Goal: Task Accomplishment & Management: Complete application form

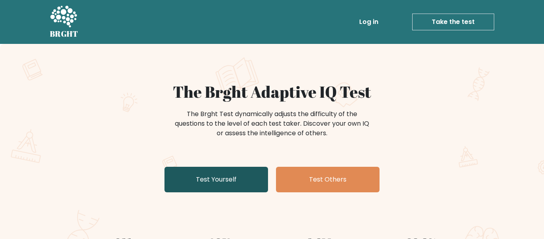
click at [253, 179] on link "Test Yourself" at bounding box center [217, 180] width 104 height 26
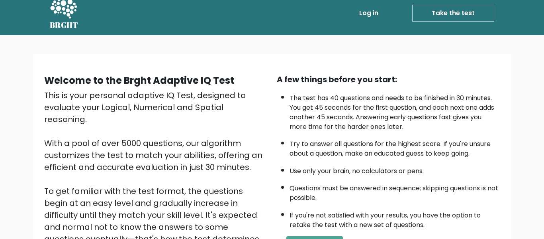
scroll to position [6, 0]
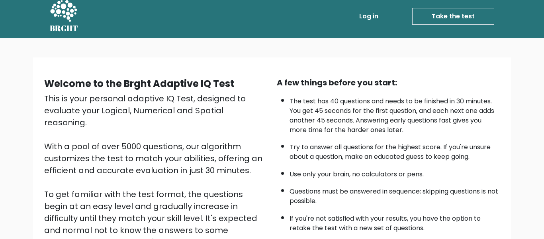
click at [459, 20] on link "Take the test" at bounding box center [453, 16] width 82 height 17
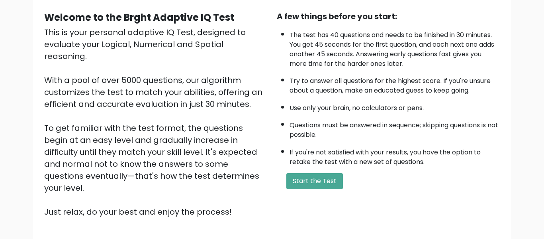
scroll to position [122, 0]
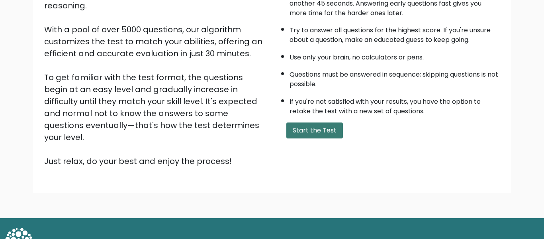
click at [310, 124] on button "Start the Test" at bounding box center [314, 130] width 57 height 16
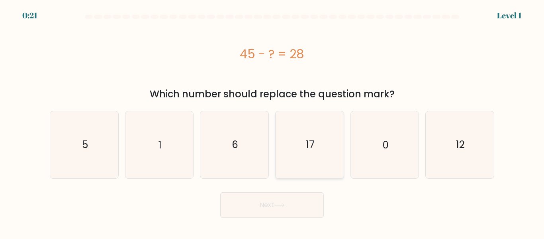
click at [297, 142] on icon "17" at bounding box center [310, 144] width 67 height 67
click at [273, 122] on input "d. 17" at bounding box center [272, 121] width 0 height 2
radio input "true"
click at [270, 199] on button "Next" at bounding box center [272, 205] width 104 height 26
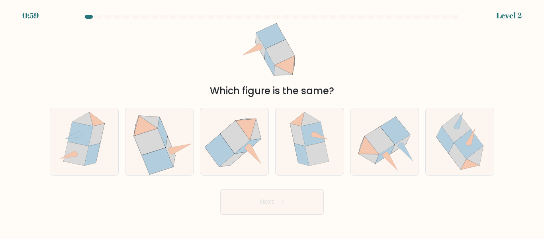
click at [270, 199] on button "Next" at bounding box center [272, 202] width 104 height 26
click at [210, 84] on div "Which figure is the same?" at bounding box center [272, 91] width 435 height 14
click at [230, 141] on icon at bounding box center [234, 137] width 29 height 33
click at [272, 122] on input "c." at bounding box center [272, 121] width 0 height 2
radio input "true"
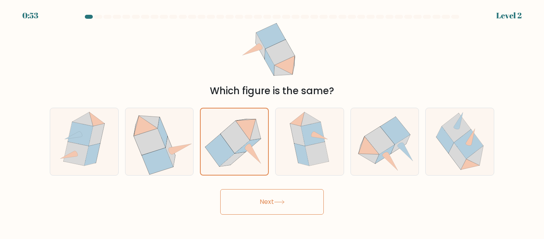
click at [251, 205] on button "Next" at bounding box center [272, 202] width 104 height 26
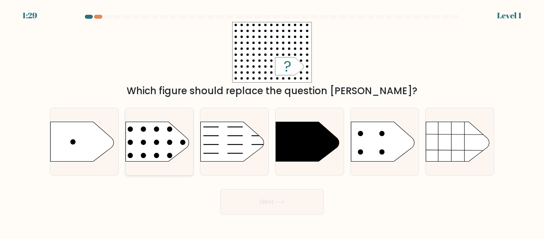
click at [177, 158] on rect at bounding box center [118, 110] width 177 height 135
click at [272, 122] on input "b." at bounding box center [272, 121] width 0 height 2
radio input "true"
click at [253, 195] on button "Next" at bounding box center [272, 202] width 104 height 26
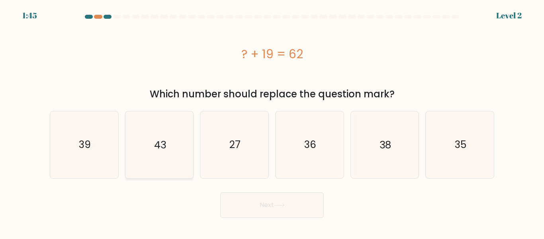
click at [168, 148] on icon "43" at bounding box center [159, 144] width 67 height 67
click at [272, 122] on input "b. 43" at bounding box center [272, 121] width 0 height 2
radio input "true"
click at [242, 202] on button "Next" at bounding box center [272, 205] width 104 height 26
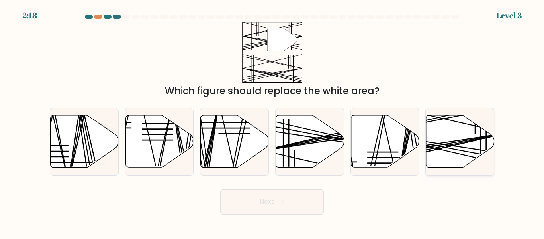
click at [447, 136] on icon at bounding box center [460, 141] width 68 height 52
click at [273, 122] on input "f." at bounding box center [272, 121] width 0 height 2
radio input "true"
click at [268, 212] on button "Next" at bounding box center [272, 202] width 104 height 26
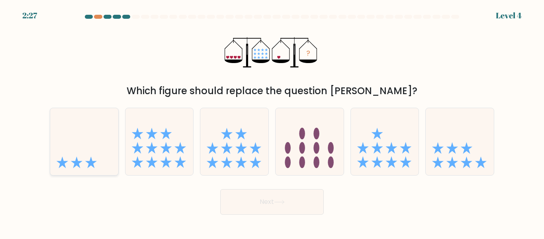
click at [81, 156] on icon at bounding box center [84, 141] width 68 height 56
click at [272, 122] on input "a." at bounding box center [272, 121] width 0 height 2
radio input "true"
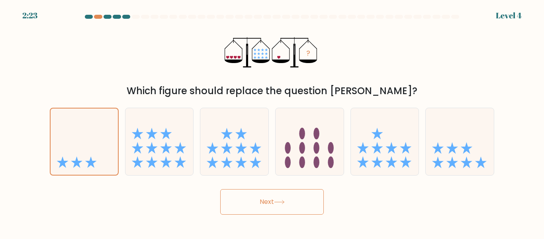
click at [271, 204] on button "Next" at bounding box center [272, 202] width 104 height 26
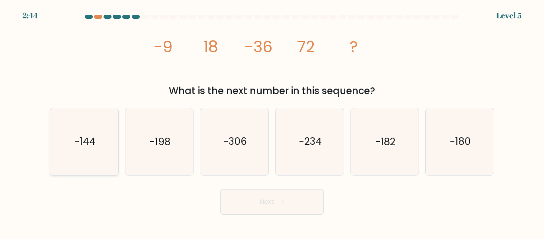
click at [86, 165] on icon "-144" at bounding box center [84, 141] width 67 height 67
click at [272, 122] on input "a. -144" at bounding box center [272, 121] width 0 height 2
radio input "true"
click at [278, 210] on button "Next" at bounding box center [272, 202] width 104 height 26
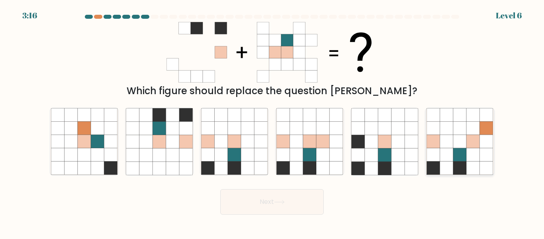
click at [437, 156] on icon at bounding box center [433, 154] width 13 height 13
click at [273, 122] on input "f." at bounding box center [272, 121] width 0 height 2
radio input "true"
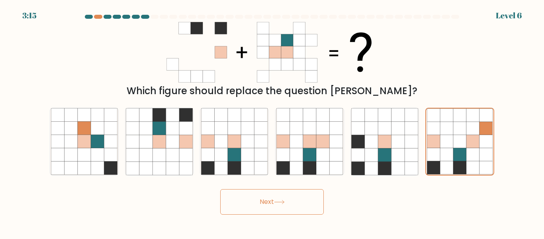
click at [285, 202] on icon at bounding box center [279, 202] width 11 height 4
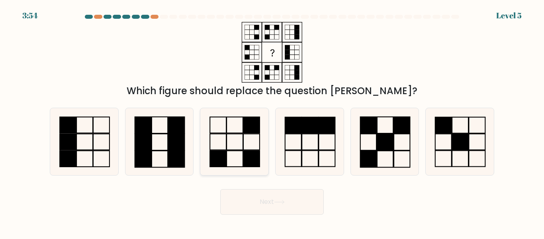
click at [211, 151] on rect at bounding box center [218, 159] width 16 height 16
click at [272, 122] on input "c." at bounding box center [272, 121] width 0 height 2
radio input "true"
click at [249, 202] on button "Next" at bounding box center [272, 202] width 104 height 26
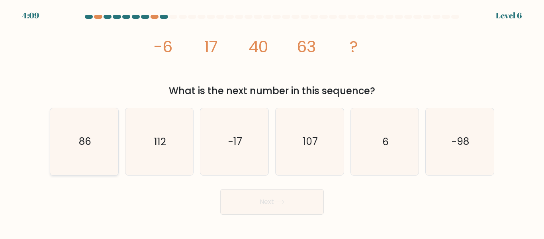
click at [108, 161] on icon "86" at bounding box center [84, 141] width 67 height 67
click at [272, 122] on input "a. 86" at bounding box center [272, 121] width 0 height 2
radio input "true"
click at [261, 192] on button "Next" at bounding box center [272, 202] width 104 height 26
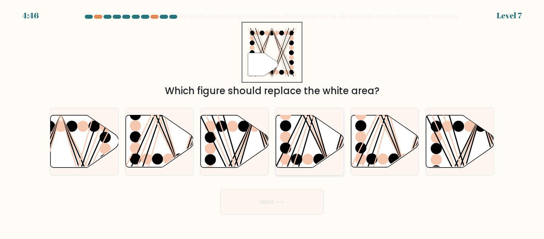
click at [293, 157] on ellipse at bounding box center [296, 158] width 11 height 11
click at [273, 122] on input "d." at bounding box center [272, 121] width 0 height 2
radio input "true"
click at [296, 207] on button "Next" at bounding box center [272, 202] width 104 height 26
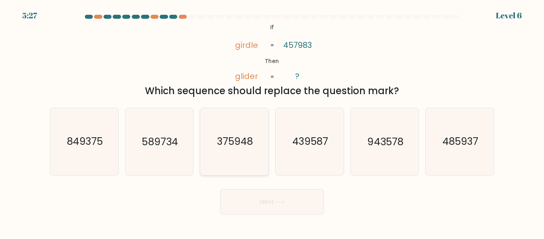
click at [261, 169] on icon "375948" at bounding box center [234, 141] width 67 height 67
click at [272, 122] on input "c. 375948" at bounding box center [272, 121] width 0 height 2
radio input "true"
click at [265, 194] on button "Next" at bounding box center [272, 202] width 104 height 26
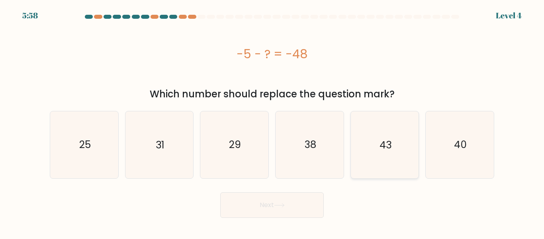
click at [394, 151] on icon "43" at bounding box center [384, 144] width 67 height 67
click at [273, 122] on input "e. 43" at bounding box center [272, 121] width 0 height 2
radio input "true"
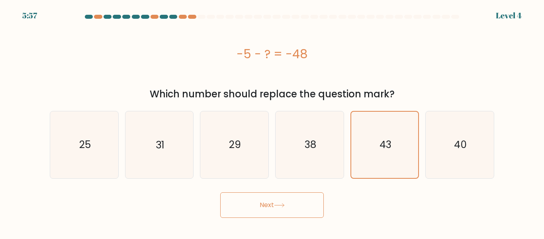
click at [283, 205] on icon at bounding box center [279, 205] width 11 height 4
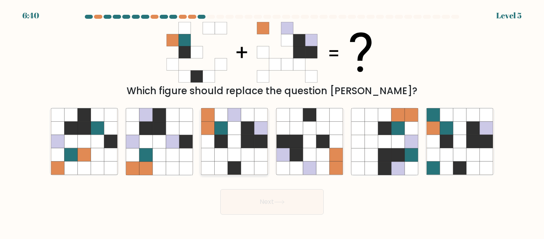
click at [241, 172] on icon at bounding box center [247, 167] width 13 height 13
click at [272, 122] on input "c." at bounding box center [272, 121] width 0 height 2
radio input "true"
click at [256, 204] on button "Next" at bounding box center [272, 202] width 104 height 26
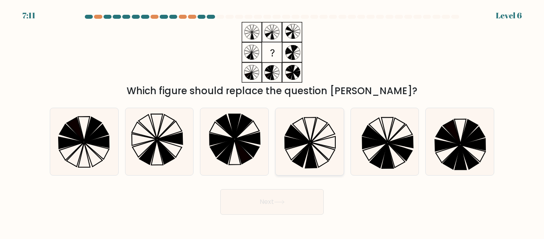
click at [320, 160] on icon at bounding box center [310, 141] width 67 height 67
click at [273, 122] on input "d." at bounding box center [272, 121] width 0 height 2
radio input "true"
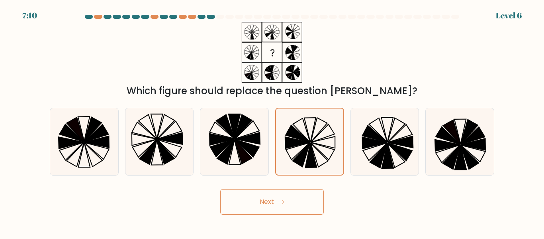
click at [282, 206] on button "Next" at bounding box center [272, 202] width 104 height 26
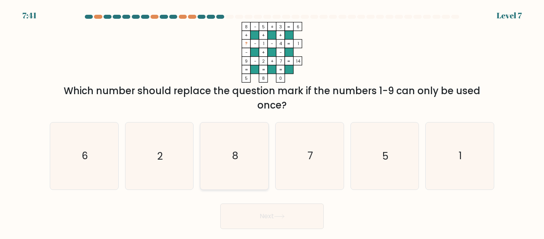
click at [259, 172] on icon "8" at bounding box center [234, 155] width 67 height 67
click at [272, 122] on input "c. 8" at bounding box center [272, 121] width 0 height 2
radio input "true"
click at [255, 224] on button "Next" at bounding box center [272, 216] width 104 height 26
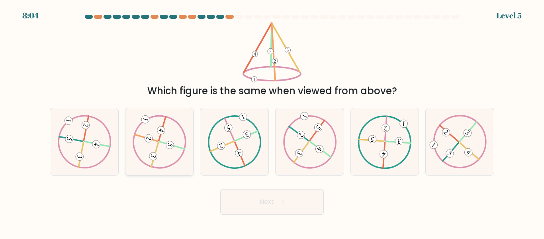
click at [160, 144] on icon at bounding box center [159, 141] width 54 height 53
click at [272, 122] on input "b." at bounding box center [272, 121] width 0 height 2
radio input "true"
click at [259, 200] on button "Next" at bounding box center [272, 202] width 104 height 26
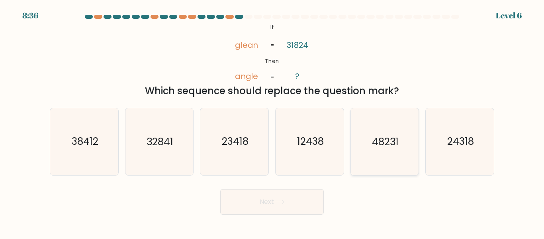
click at [373, 144] on text "48231" at bounding box center [385, 142] width 27 height 14
click at [273, 122] on input "e. 48231" at bounding box center [272, 121] width 0 height 2
radio input "true"
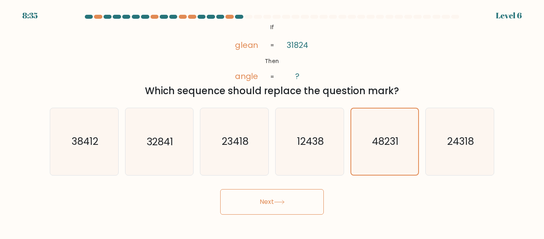
click at [304, 202] on button "Next" at bounding box center [272, 202] width 104 height 26
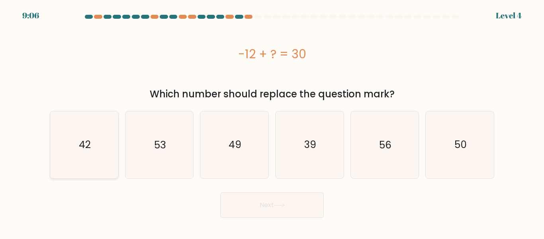
click at [88, 162] on icon "42" at bounding box center [84, 144] width 67 height 67
click at [272, 122] on input "a. 42" at bounding box center [272, 121] width 0 height 2
radio input "true"
click at [231, 201] on button "Next" at bounding box center [272, 205] width 104 height 26
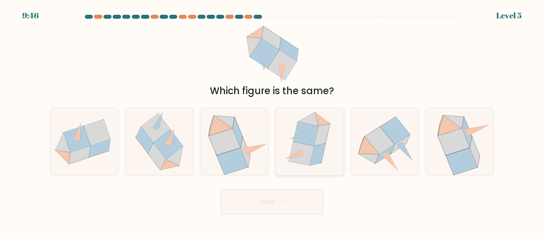
click at [297, 146] on icon at bounding box center [301, 154] width 25 height 24
click at [273, 122] on input "d." at bounding box center [272, 121] width 0 height 2
radio input "true"
click at [261, 202] on button "Next" at bounding box center [272, 202] width 104 height 26
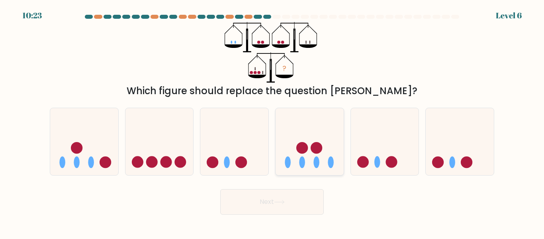
click at [304, 152] on circle at bounding box center [302, 148] width 12 height 12
click at [273, 122] on input "d." at bounding box center [272, 121] width 0 height 2
radio input "true"
click at [263, 206] on button "Next" at bounding box center [272, 202] width 104 height 26
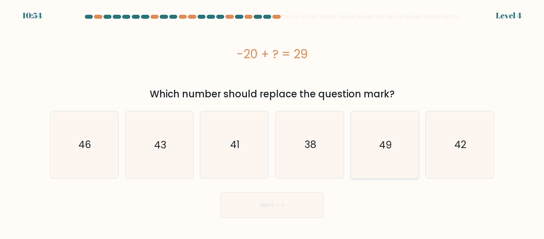
click at [377, 141] on icon "49" at bounding box center [384, 144] width 67 height 67
click at [273, 122] on input "e. 49" at bounding box center [272, 121] width 0 height 2
radio input "true"
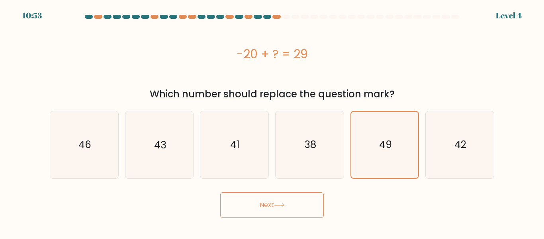
click at [314, 194] on button "Next" at bounding box center [272, 205] width 104 height 26
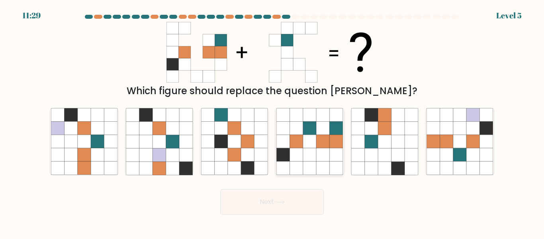
click at [290, 134] on icon at bounding box center [296, 128] width 13 height 13
click at [273, 122] on input "d." at bounding box center [272, 121] width 0 height 2
radio input "true"
click at [255, 204] on button "Next" at bounding box center [272, 202] width 104 height 26
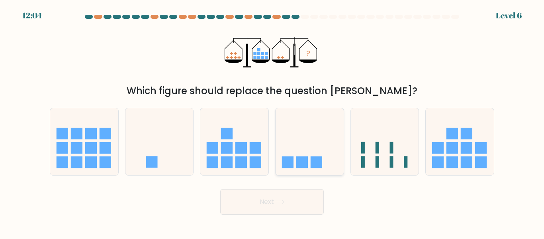
click at [285, 145] on icon at bounding box center [310, 141] width 68 height 56
click at [273, 122] on input "d." at bounding box center [272, 121] width 0 height 2
radio input "true"
click at [272, 200] on button "Next" at bounding box center [272, 202] width 104 height 26
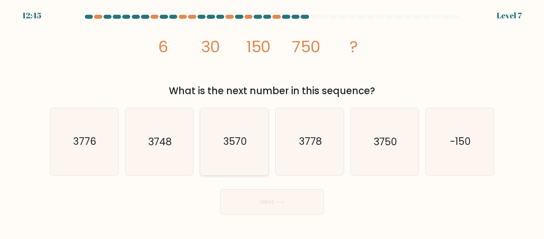
click at [220, 151] on icon "3570" at bounding box center [234, 141] width 67 height 67
click at [272, 122] on input "c. 3570" at bounding box center [272, 121] width 0 height 2
radio input "true"
click at [362, 135] on icon "3750" at bounding box center [384, 141] width 67 height 67
click at [273, 122] on input "e. 3750" at bounding box center [272, 121] width 0 height 2
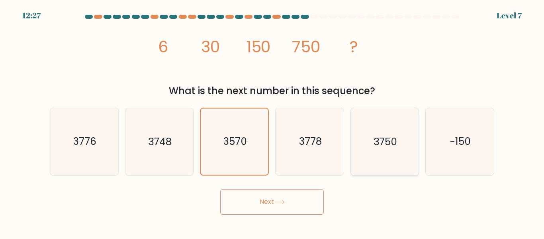
radio input "true"
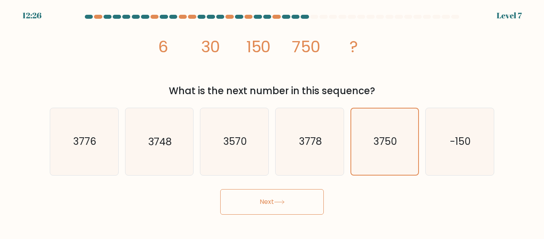
click at [281, 208] on button "Next" at bounding box center [272, 202] width 104 height 26
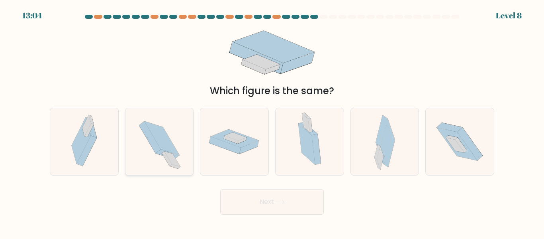
click at [177, 158] on icon at bounding box center [159, 141] width 61 height 67
click at [272, 122] on input "b." at bounding box center [272, 121] width 0 height 2
radio input "true"
click at [235, 201] on button "Next" at bounding box center [272, 202] width 104 height 26
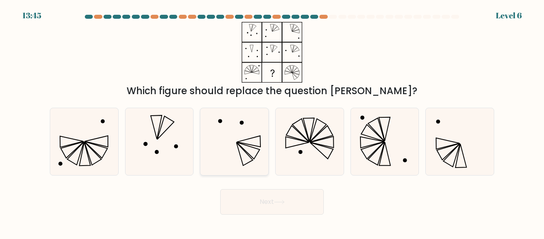
click at [259, 137] on icon at bounding box center [234, 141] width 67 height 67
click at [272, 122] on input "c." at bounding box center [272, 121] width 0 height 2
radio input "true"
click at [104, 154] on icon at bounding box center [84, 141] width 67 height 67
click at [272, 122] on input "a." at bounding box center [272, 121] width 0 height 2
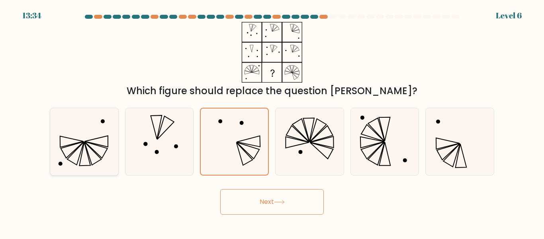
radio input "true"
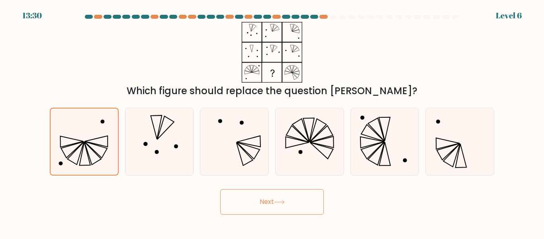
click at [248, 202] on button "Next" at bounding box center [272, 202] width 104 height 26
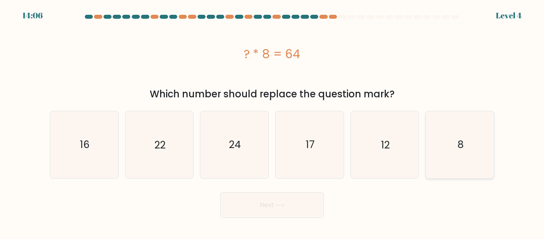
click at [436, 147] on icon "8" at bounding box center [460, 144] width 67 height 67
click at [273, 122] on input "f. 8" at bounding box center [272, 121] width 0 height 2
radio input "true"
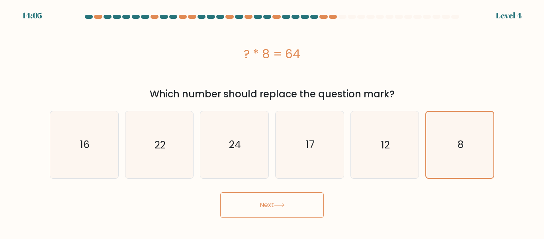
click at [270, 203] on button "Next" at bounding box center [272, 205] width 104 height 26
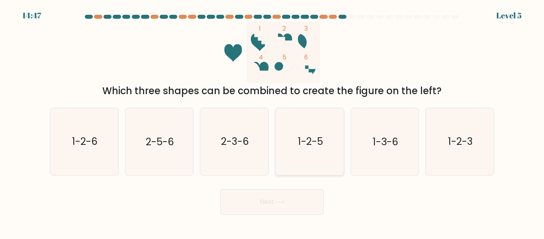
click at [326, 120] on icon "1-2-5" at bounding box center [310, 141] width 67 height 67
click at [273, 120] on input "d. 1-2-5" at bounding box center [272, 121] width 0 height 2
radio input "true"
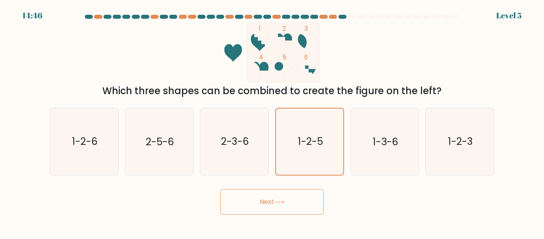
click at [296, 195] on button "Next" at bounding box center [272, 202] width 104 height 26
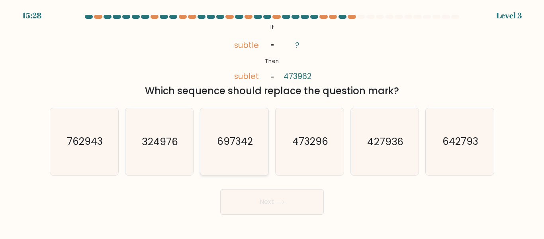
click at [247, 153] on icon "697342" at bounding box center [234, 141] width 67 height 67
click at [272, 122] on input "c. 697342" at bounding box center [272, 121] width 0 height 2
radio input "true"
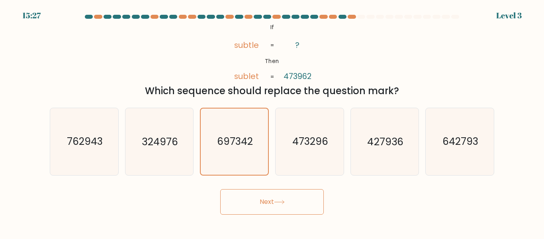
click at [268, 216] on body "15:27 Level 3 ?" at bounding box center [272, 119] width 544 height 239
click at [268, 204] on button "Next" at bounding box center [272, 202] width 104 height 26
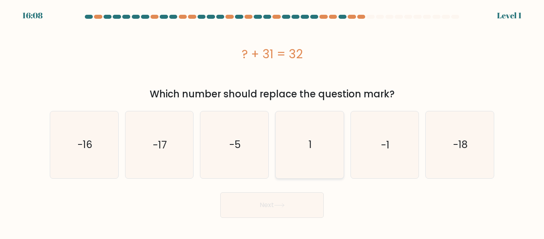
click at [297, 165] on icon "1" at bounding box center [310, 144] width 67 height 67
click at [273, 122] on input "d. 1" at bounding box center [272, 121] width 0 height 2
radio input "true"
click at [271, 202] on button "Next" at bounding box center [272, 205] width 104 height 26
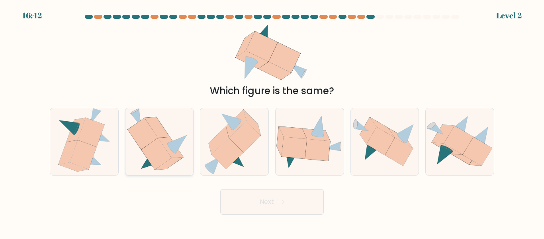
click at [153, 163] on icon at bounding box center [156, 153] width 30 height 31
click at [272, 122] on input "b." at bounding box center [272, 121] width 0 height 2
radio input "true"
click at [284, 203] on icon at bounding box center [279, 202] width 11 height 4
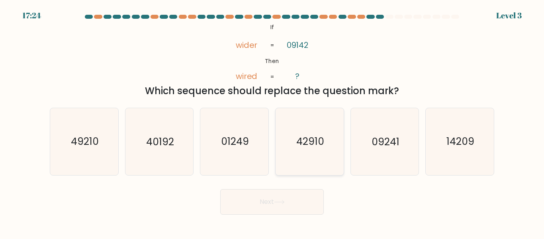
click at [286, 130] on icon "42910" at bounding box center [310, 141] width 67 height 67
click at [273, 122] on input "d. 42910" at bounding box center [272, 121] width 0 height 2
radio input "true"
click at [257, 197] on button "Next" at bounding box center [272, 202] width 104 height 26
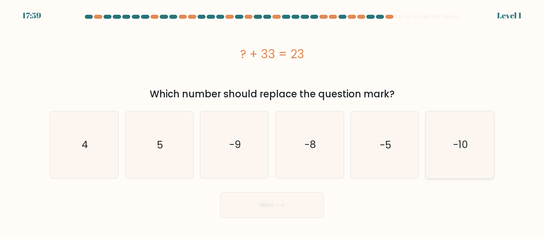
click at [460, 147] on text "-10" at bounding box center [460, 144] width 15 height 14
click at [273, 122] on input "f. -10" at bounding box center [272, 121] width 0 height 2
radio input "true"
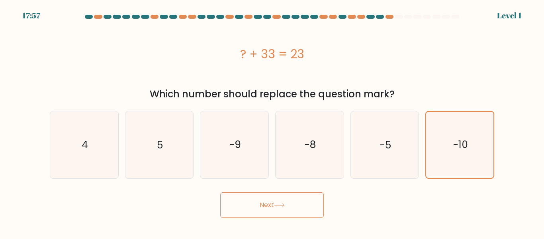
click at [248, 214] on button "Next" at bounding box center [272, 205] width 104 height 26
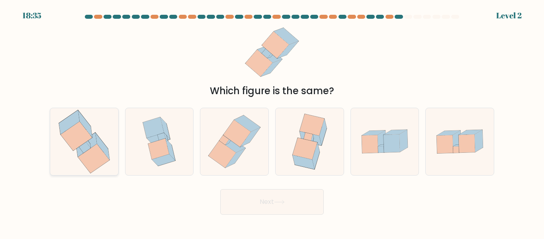
click at [95, 131] on icon at bounding box center [84, 141] width 63 height 67
click at [272, 122] on input "a." at bounding box center [272, 121] width 0 height 2
radio input "true"
click at [248, 206] on button "Next" at bounding box center [272, 202] width 104 height 26
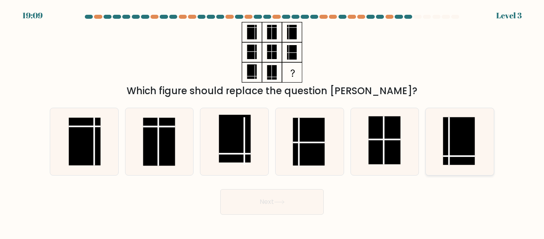
click at [463, 160] on rect at bounding box center [459, 141] width 32 height 48
click at [273, 122] on input "f." at bounding box center [272, 121] width 0 height 2
radio input "true"
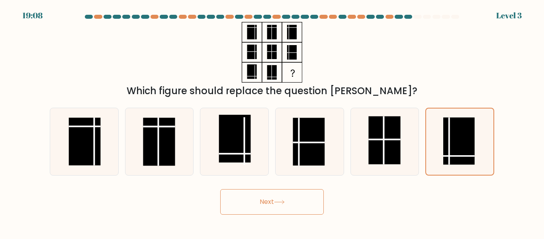
click at [253, 203] on button "Next" at bounding box center [272, 202] width 104 height 26
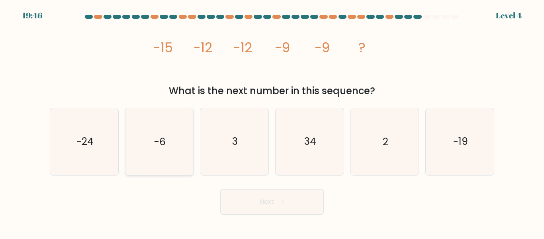
click at [155, 143] on text "-6" at bounding box center [160, 142] width 12 height 14
click at [272, 122] on input "b. -6" at bounding box center [272, 121] width 0 height 2
radio input "true"
click at [259, 210] on button "Next" at bounding box center [272, 202] width 104 height 26
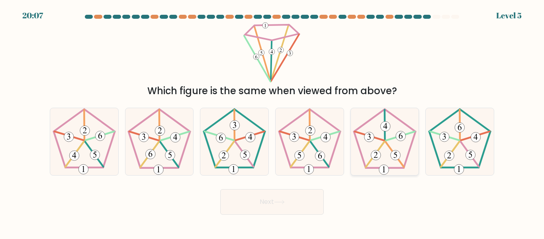
click at [371, 145] on icon at bounding box center [384, 141] width 67 height 67
click at [273, 122] on input "e." at bounding box center [272, 121] width 0 height 2
radio input "true"
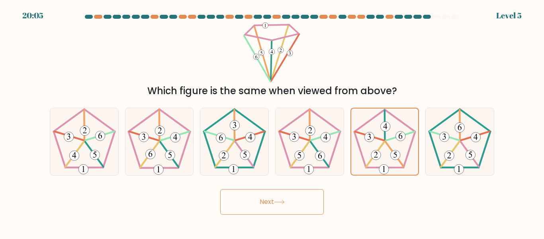
click at [254, 213] on button "Next" at bounding box center [272, 202] width 104 height 26
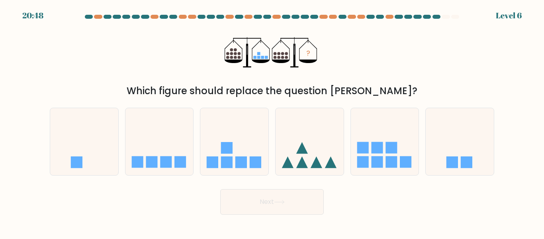
click at [271, 134] on div "c." at bounding box center [234, 141] width 75 height 67
click at [267, 134] on icon at bounding box center [234, 141] width 68 height 56
click at [272, 122] on input "c." at bounding box center [272, 121] width 0 height 2
radio input "true"
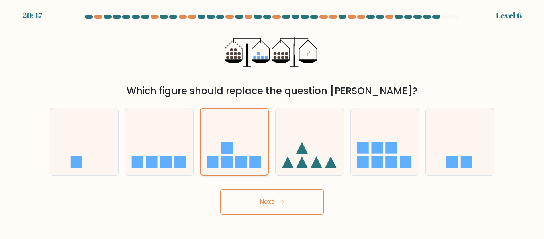
click at [267, 134] on icon at bounding box center [234, 142] width 67 height 56
click at [272, 122] on input "c." at bounding box center [272, 121] width 0 height 2
click at [252, 197] on button "Next" at bounding box center [272, 202] width 104 height 26
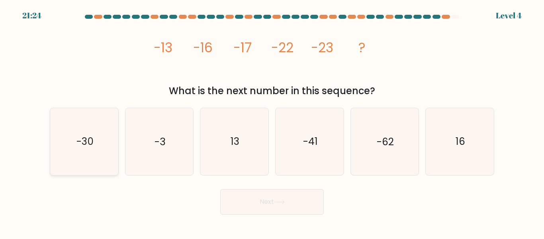
click at [96, 147] on icon "-30" at bounding box center [84, 141] width 67 height 67
click at [272, 122] on input "a. -30" at bounding box center [272, 121] width 0 height 2
radio input "true"
click at [263, 190] on button "Next" at bounding box center [272, 202] width 104 height 26
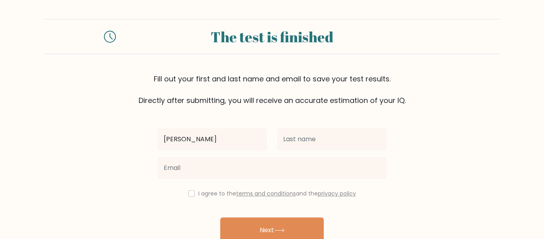
type input "emma"
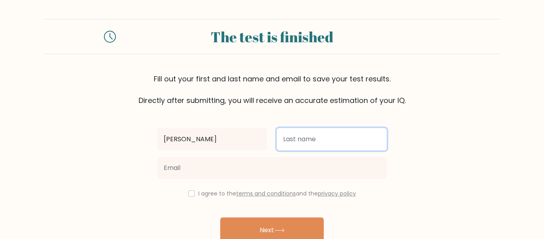
click at [309, 132] on input "text" at bounding box center [332, 139] width 110 height 22
type input "kirkham"
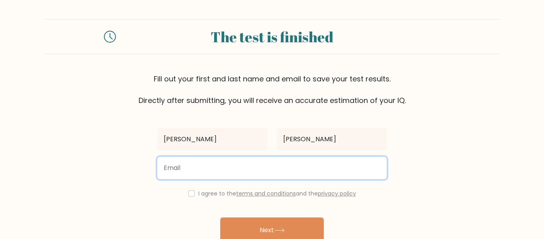
click at [290, 171] on input "email" at bounding box center [272, 168] width 230 height 22
type input "e"
type input "emmarkirkham@gmail.com"
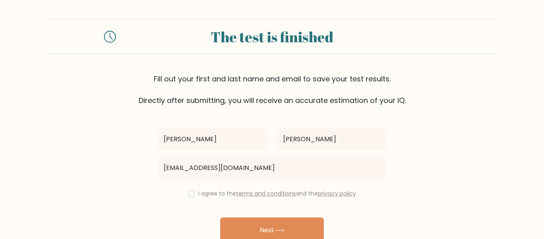
click at [190, 197] on div "I agree to the terms and conditions and the privacy policy" at bounding box center [272, 193] width 239 height 10
click at [190, 194] on input "checkbox" at bounding box center [191, 193] width 6 height 6
checkbox input "true"
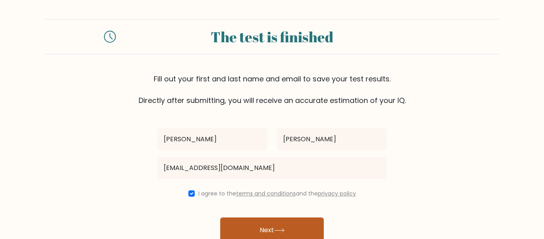
click at [235, 223] on button "Next" at bounding box center [272, 230] width 104 height 26
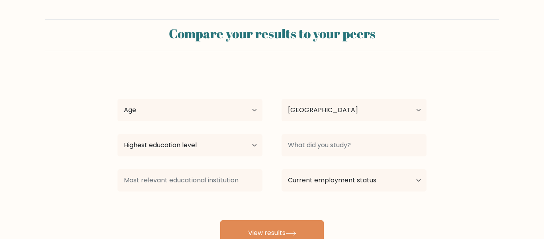
select select "CA"
click at [251, 101] on select "Age Under 18 years old 18-24 years old 25-34 years old 35-44 years old 45-54 ye…" at bounding box center [190, 110] width 145 height 22
select select "min_18"
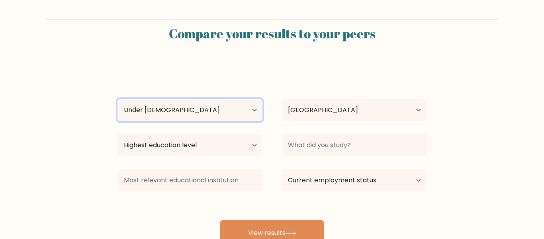
click at [118, 99] on select "Age Under 18 years old 18-24 years old 25-34 years old 35-44 years old 45-54 ye…" at bounding box center [190, 110] width 145 height 22
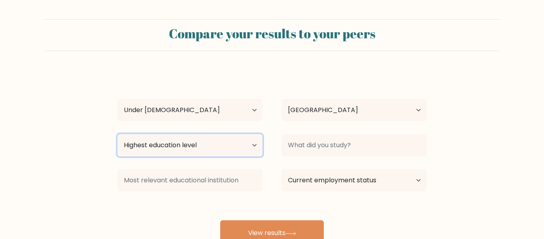
click at [234, 149] on select "Highest education level No schooling Primary Lower Secondary Upper Secondary Oc…" at bounding box center [190, 145] width 145 height 22
select select "upper_secondary"
click at [118, 134] on select "Highest education level No schooling Primary Lower Secondary Upper Secondary Oc…" at bounding box center [190, 145] width 145 height 22
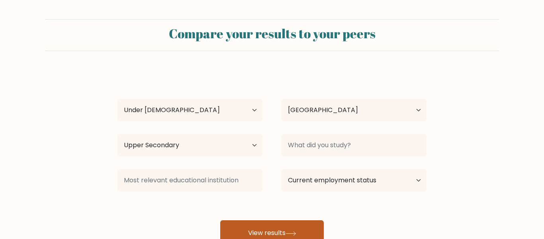
click at [271, 222] on button "View results" at bounding box center [272, 233] width 104 height 26
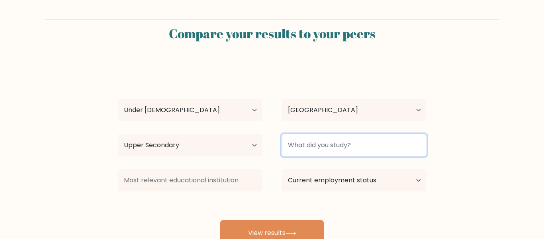
click at [292, 151] on input at bounding box center [354, 145] width 145 height 22
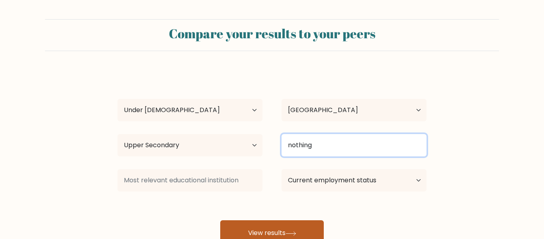
type input "nothing"
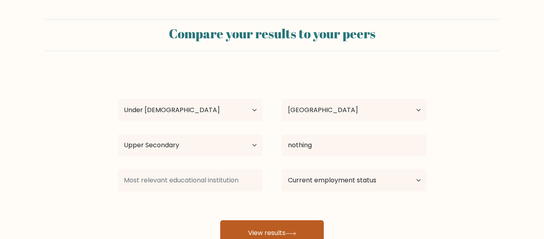
click at [275, 225] on button "View results" at bounding box center [272, 233] width 104 height 26
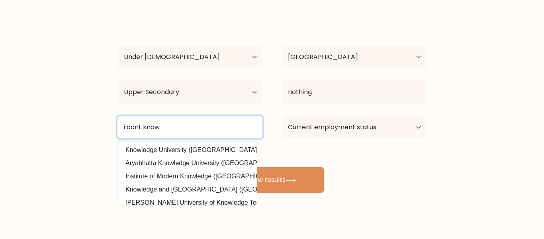
scroll to position [63, 0]
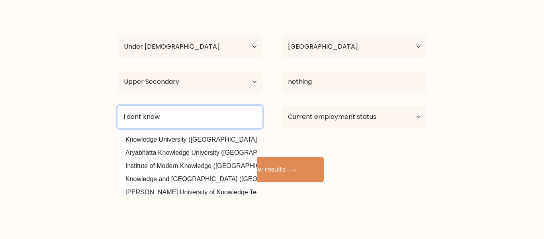
type input "i dont know"
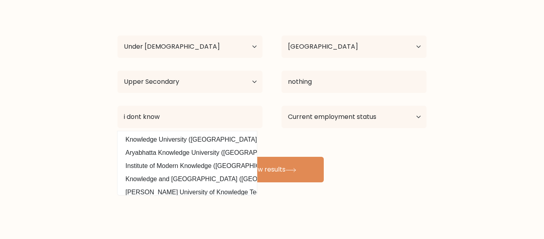
click at [249, 210] on div "Compare your results to your peers emma kirkham Age Under 18 years old 18-24 ye…" at bounding box center [272, 88] width 544 height 302
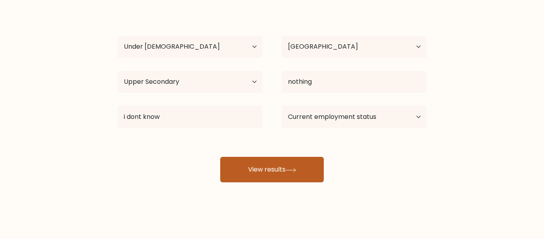
click at [266, 176] on button "View results" at bounding box center [272, 170] width 104 height 26
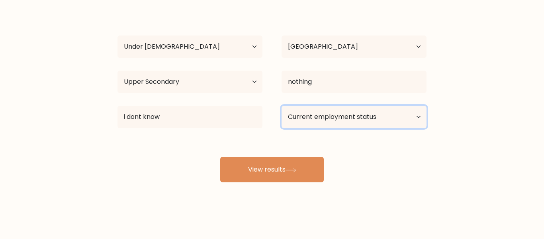
click at [315, 113] on select "Current employment status Employed Student Retired Other / prefer not to answer" at bounding box center [354, 117] width 145 height 22
select select "student"
click at [282, 106] on select "Current employment status Employed Student Retired Other / prefer not to answer" at bounding box center [354, 117] width 145 height 22
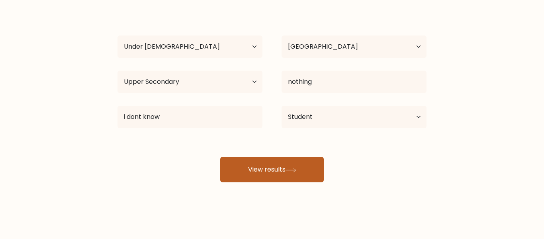
click at [286, 171] on button "View results" at bounding box center [272, 170] width 104 height 26
